Goal: Transaction & Acquisition: Purchase product/service

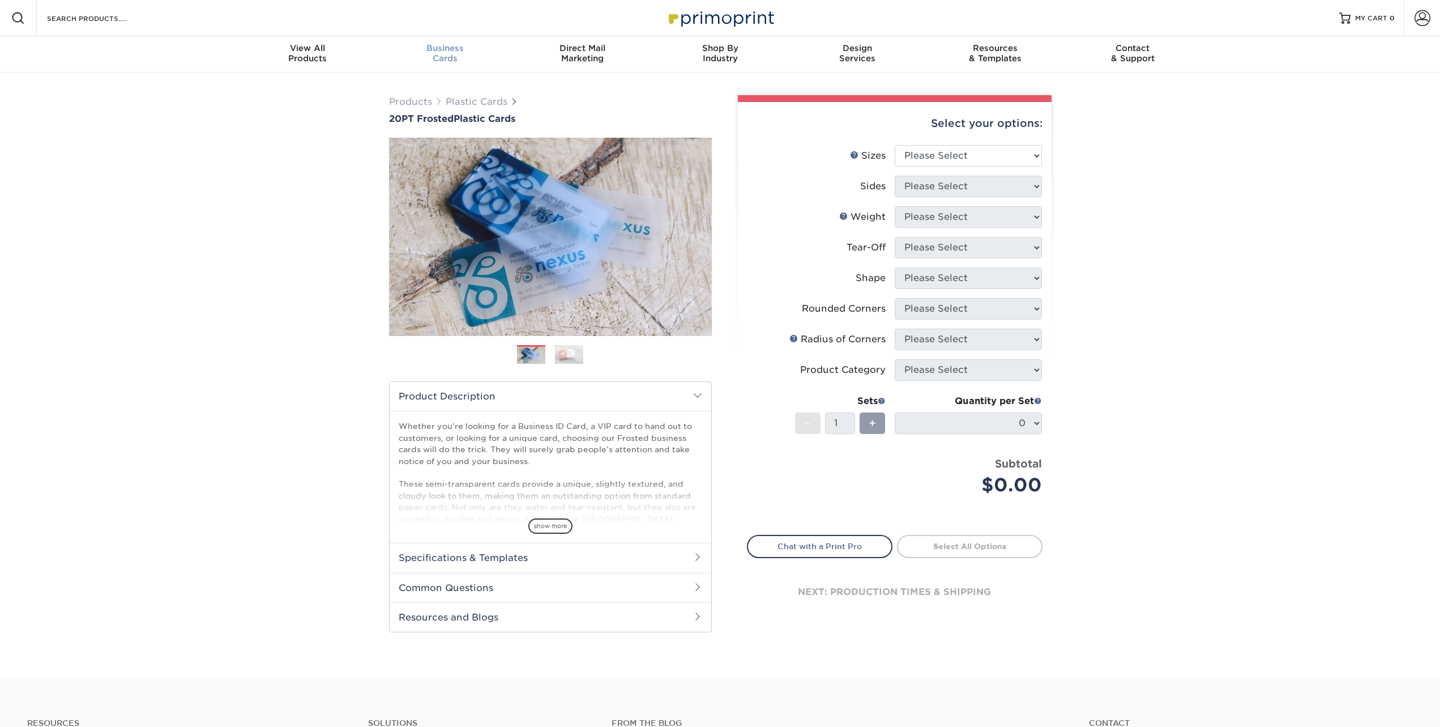
click at [450, 50] on span "Business" at bounding box center [445, 48] width 138 height 10
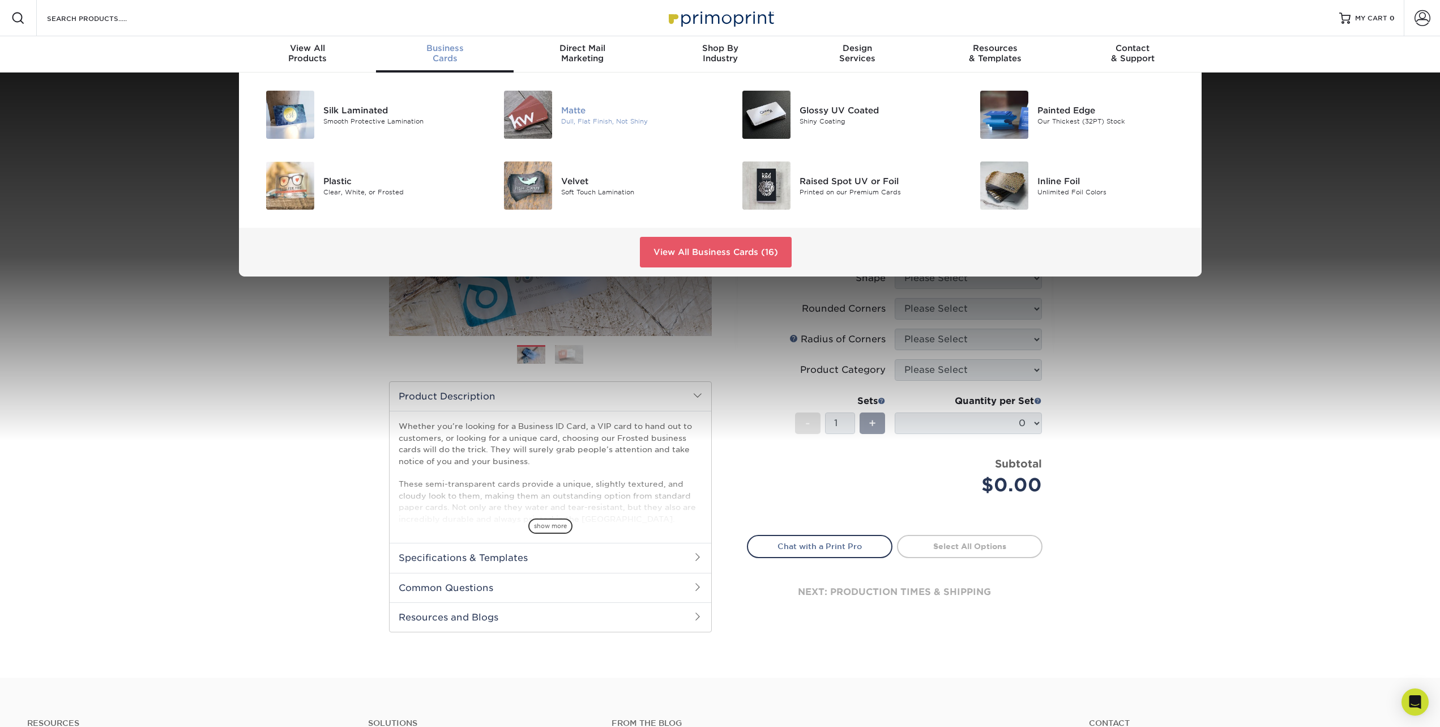
click at [593, 122] on div "Dull, Flat Finish, Not Shiny" at bounding box center [636, 121] width 150 height 10
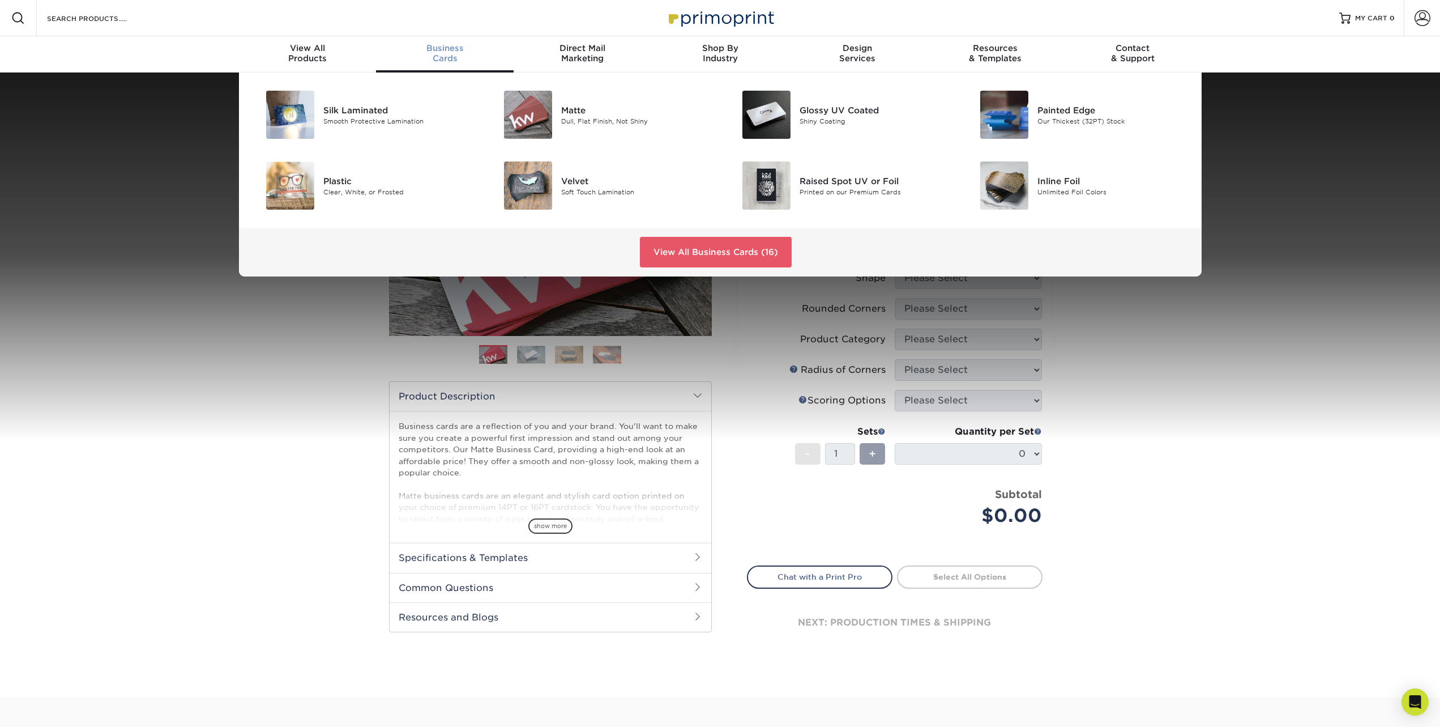
click at [442, 48] on span "Business" at bounding box center [445, 48] width 138 height 10
click at [682, 257] on link "View All Business Cards (16)" at bounding box center [716, 252] width 152 height 31
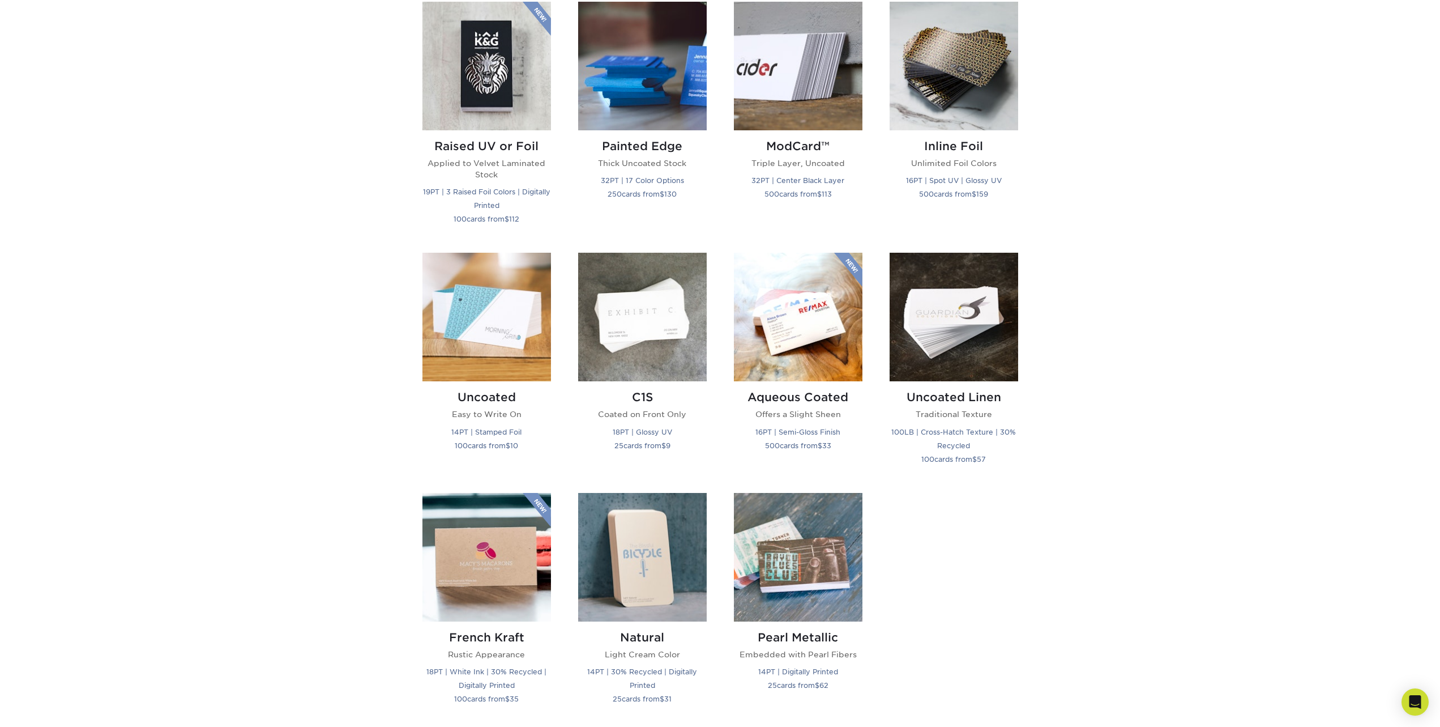
scroll to position [793, 0]
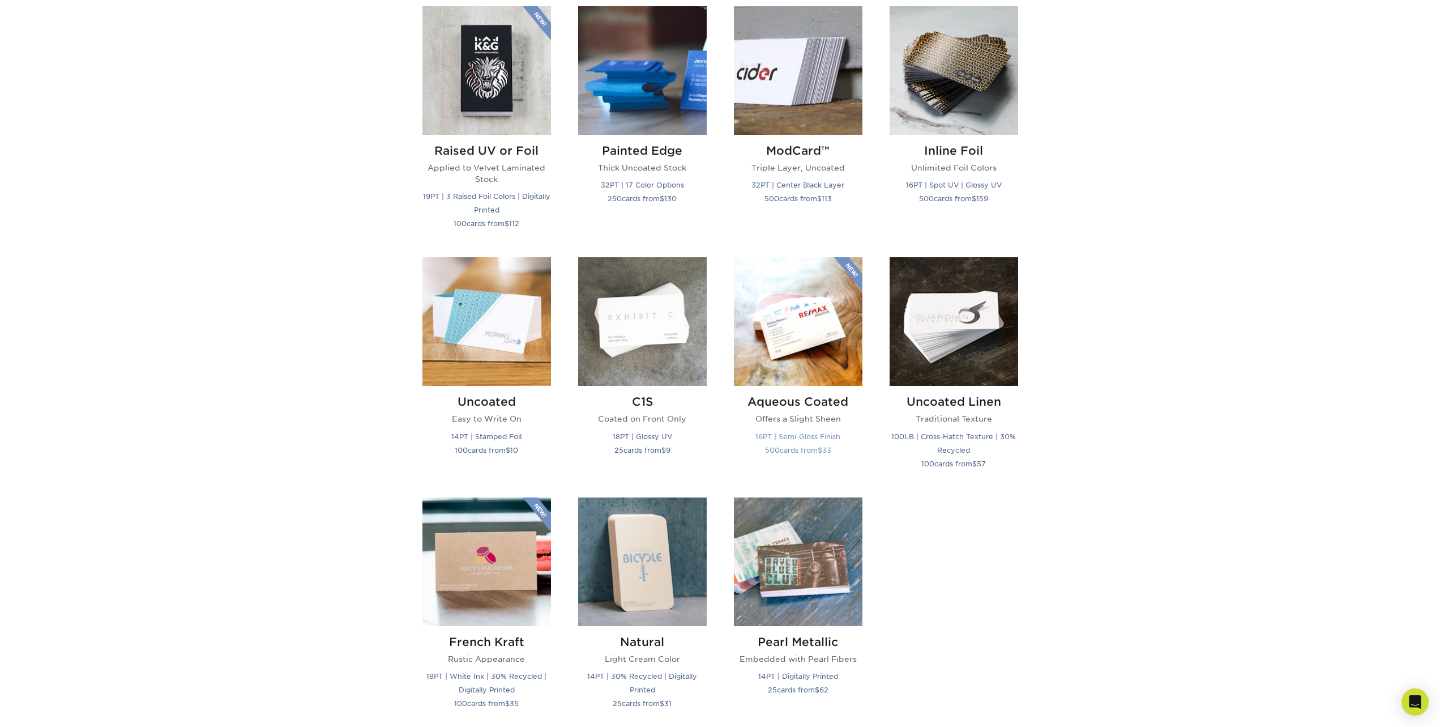
click at [781, 352] on img at bounding box center [798, 321] width 129 height 129
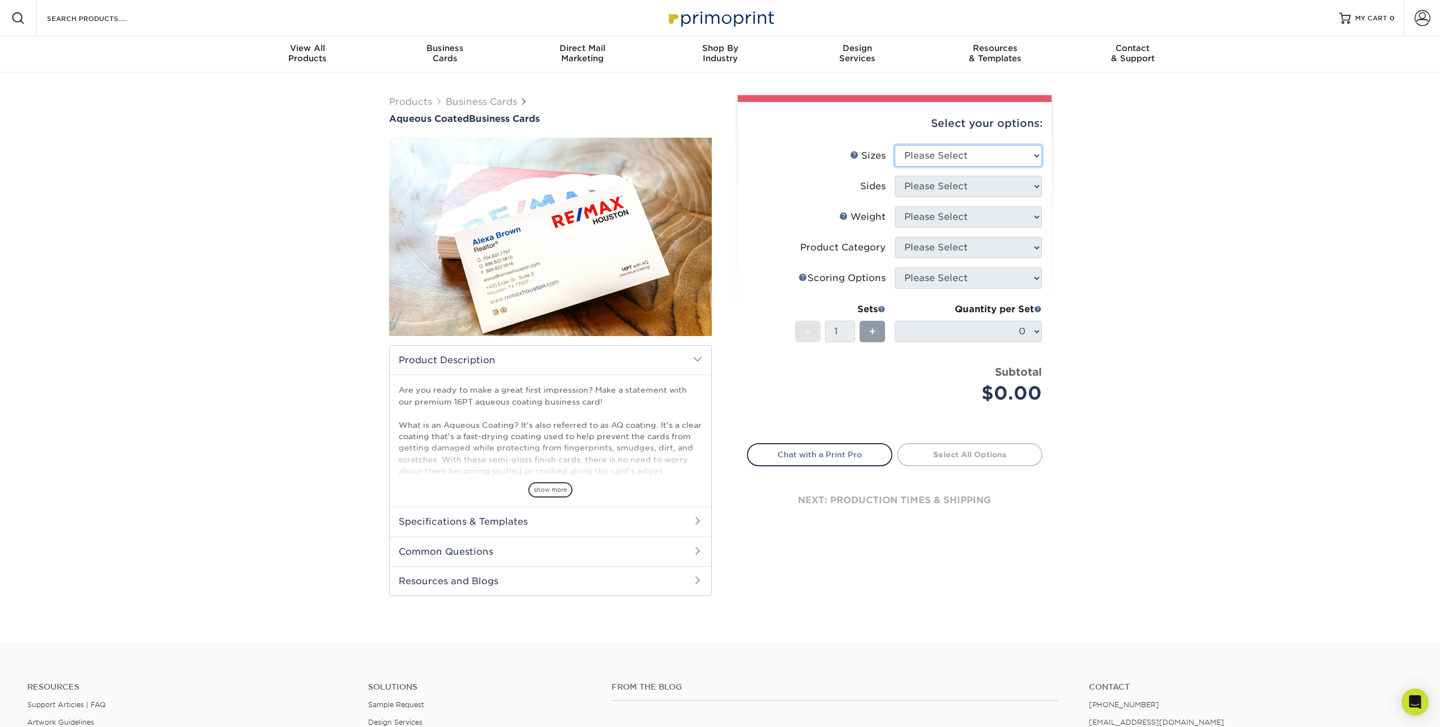
click at [1035, 155] on select "Please Select 1.5" x 3.5" - Mini 1.75" x 3.5" - Mini 2" x 3" - Mini 2" x 3.5" -…" at bounding box center [968, 156] width 147 height 22
select select "2.00x3.50"
click at [895, 145] on select "Please Select 1.5" x 3.5" - Mini 1.75" x 3.5" - Mini 2" x 3" - Mini 2" x 3.5" -…" at bounding box center [968, 156] width 147 height 22
click at [1035, 188] on select "Please Select Print Both Sides Print Front Only" at bounding box center [968, 187] width 147 height 22
select select "13abbda7-1d64-4f25-8bb2-c179b224825d"
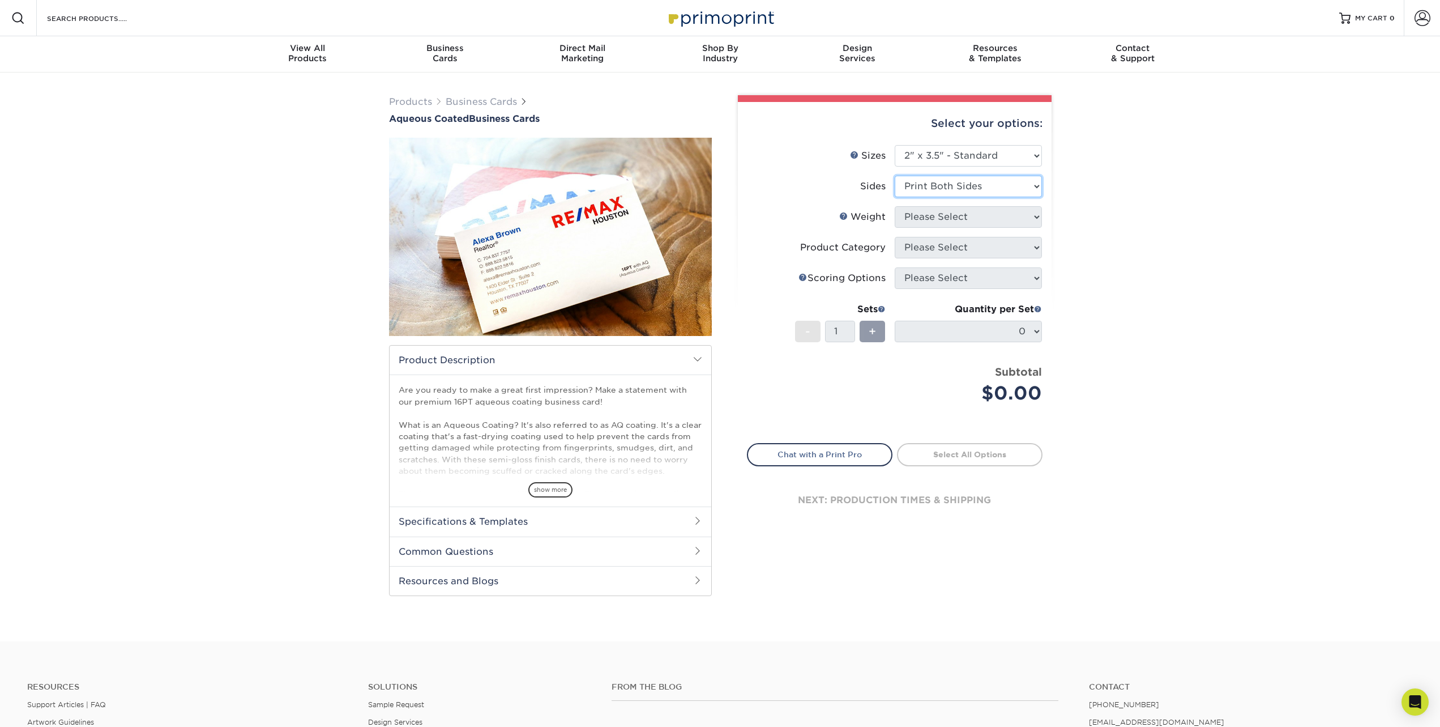
click at [895, 176] on select "Please Select Print Both Sides Print Front Only" at bounding box center [968, 187] width 147 height 22
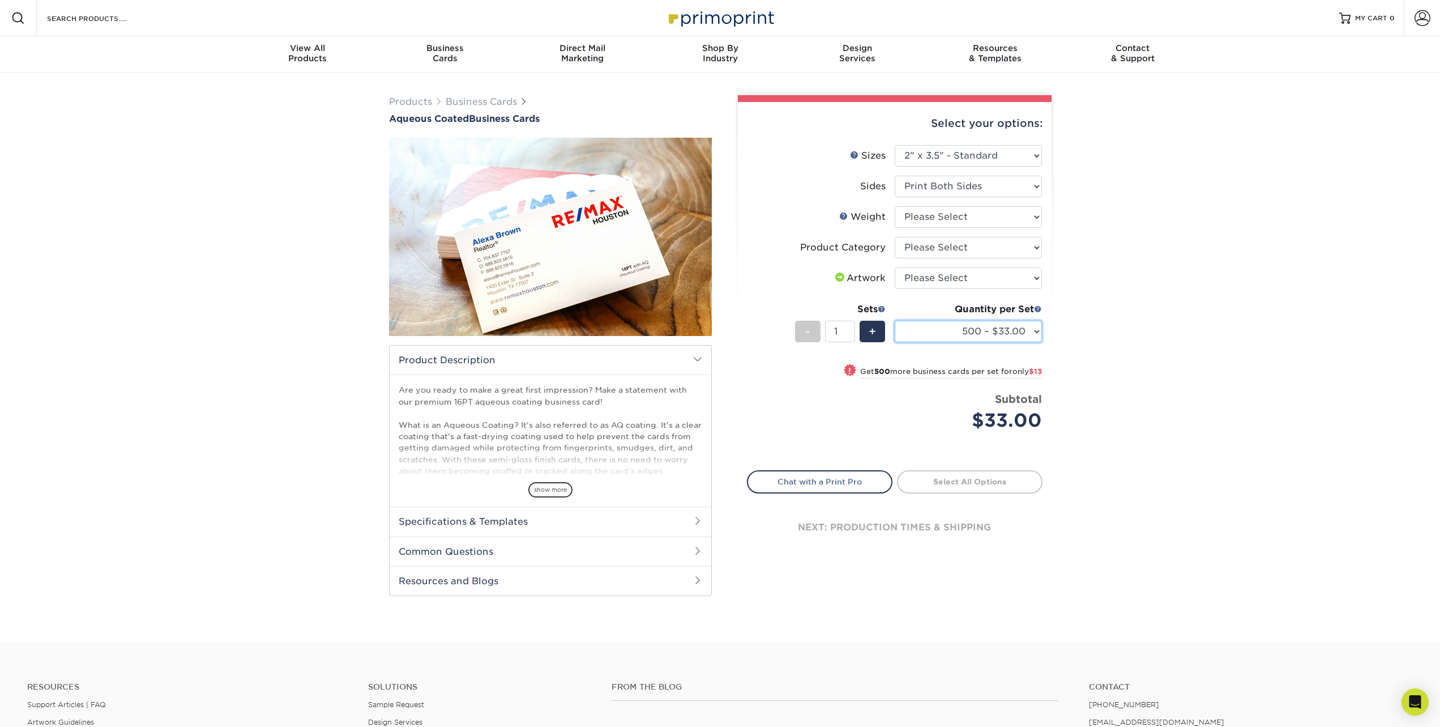
click at [1034, 330] on select "500 – $33.00 1000 – $46.00 2500 – $99.00 5000 – $141.00 7500 – $224.00 10000 – …" at bounding box center [968, 332] width 147 height 22
click at [895, 321] on select "500 – $33.00 1000 – $46.00 2500 – $99.00 5000 – $141.00 7500 – $224.00 10000 – …" at bounding box center [968, 332] width 147 height 22
click at [1036, 245] on select "Please Select Business Cards" at bounding box center [968, 248] width 147 height 22
select select "3b5148f1-0588-4f88-a218-97bcfdce65c1"
click at [895, 237] on select "Please Select Business Cards" at bounding box center [968, 248] width 147 height 22
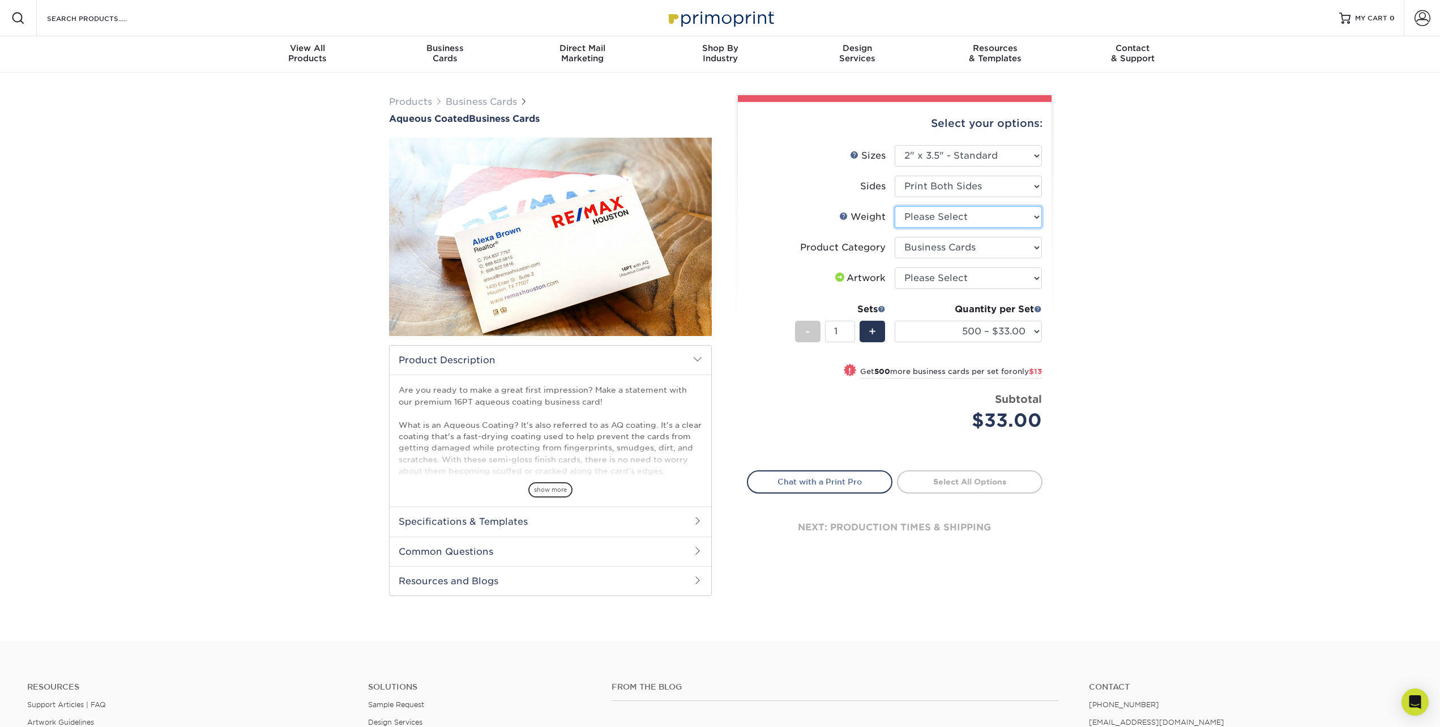
click at [1035, 214] on select "Please Select 16PT" at bounding box center [968, 217] width 147 height 22
select select "16PT"
click at [895, 206] on select "Please Select 16PT" at bounding box center [968, 217] width 147 height 22
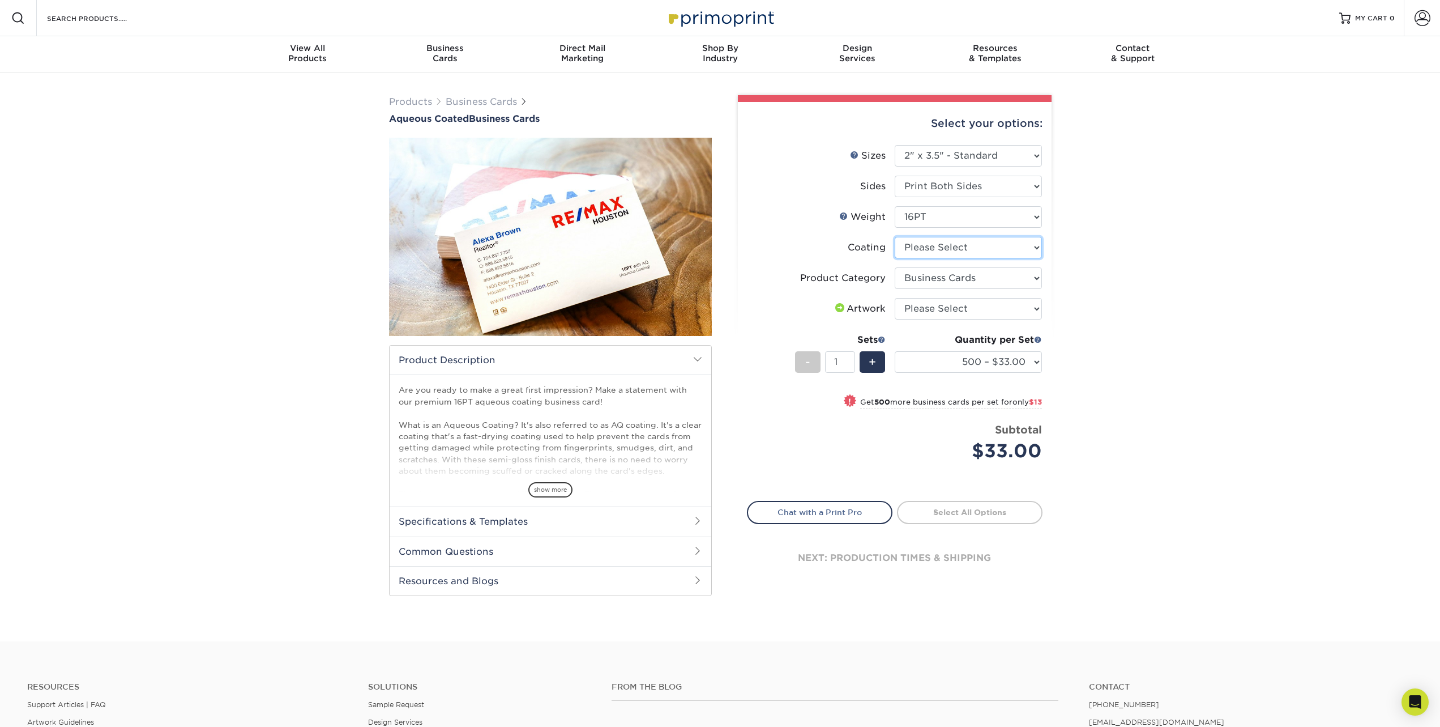
click at [1035, 245] on select at bounding box center [968, 248] width 147 height 22
select select "d41dab50-ff65-4f4f-bb17-2afe4d36ae33"
click at [895, 237] on select at bounding box center [968, 248] width 147 height 22
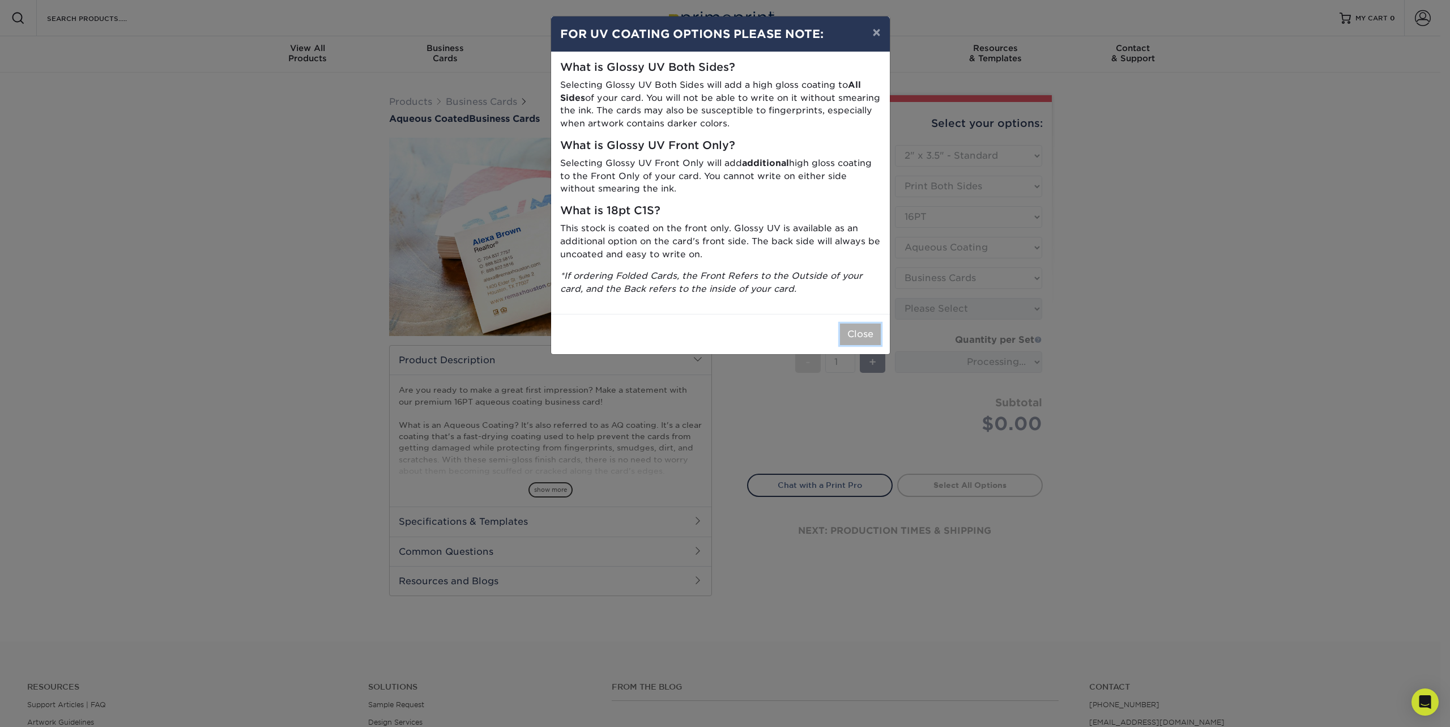
click at [867, 338] on button "Close" at bounding box center [860, 334] width 41 height 22
